Goal: Information Seeking & Learning: Understand process/instructions

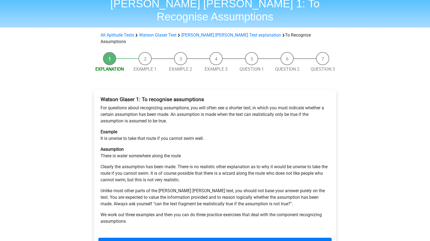
scroll to position [24, 0]
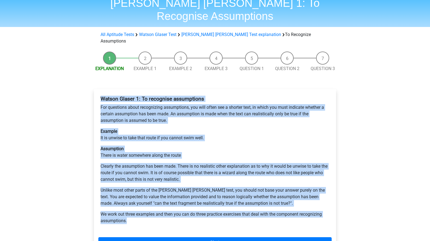
drag, startPoint x: 101, startPoint y: 78, endPoint x: 248, endPoint y: 208, distance: 197.0
click at [249, 208] on div "Watson Glaser 1: To recognise assumptions For questions about recognizing assum…" at bounding box center [214, 162] width 233 height 137
copy div "Watson Glaser 1: To recognise assumptions For questions about recognizing assum…"
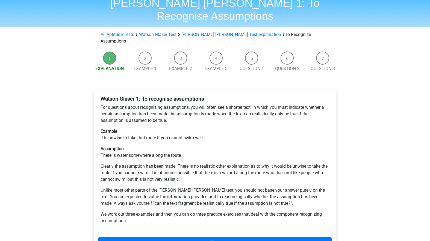
click at [225, 217] on div "Watson Glaser 1: To recognise assumptions For questions about recognizing assum…" at bounding box center [215, 172] width 242 height 167
click at [227, 237] on link "Next" at bounding box center [214, 242] width 233 height 10
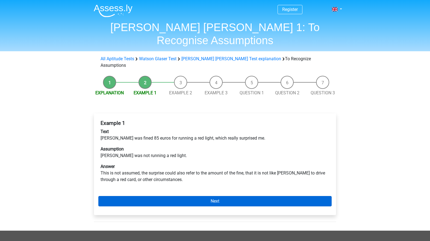
click at [233, 196] on link "Next" at bounding box center [214, 201] width 233 height 10
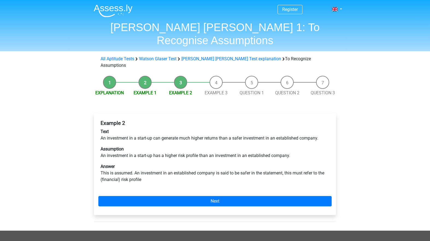
click at [233, 196] on link "Next" at bounding box center [214, 201] width 233 height 10
